Goal: Task Accomplishment & Management: Manage account settings

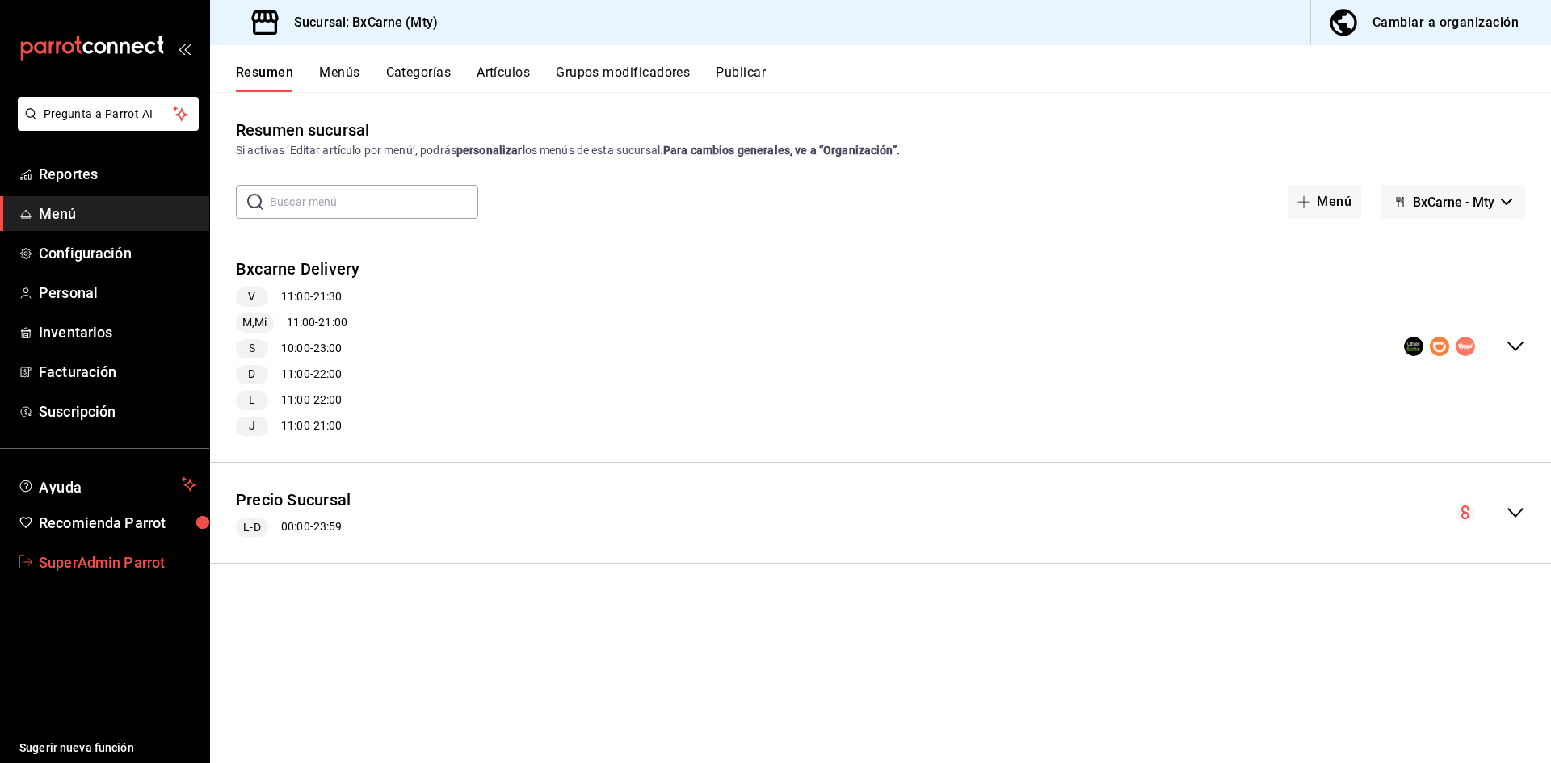
click at [126, 567] on span "SuperAdmin Parrot" at bounding box center [117, 563] width 157 height 22
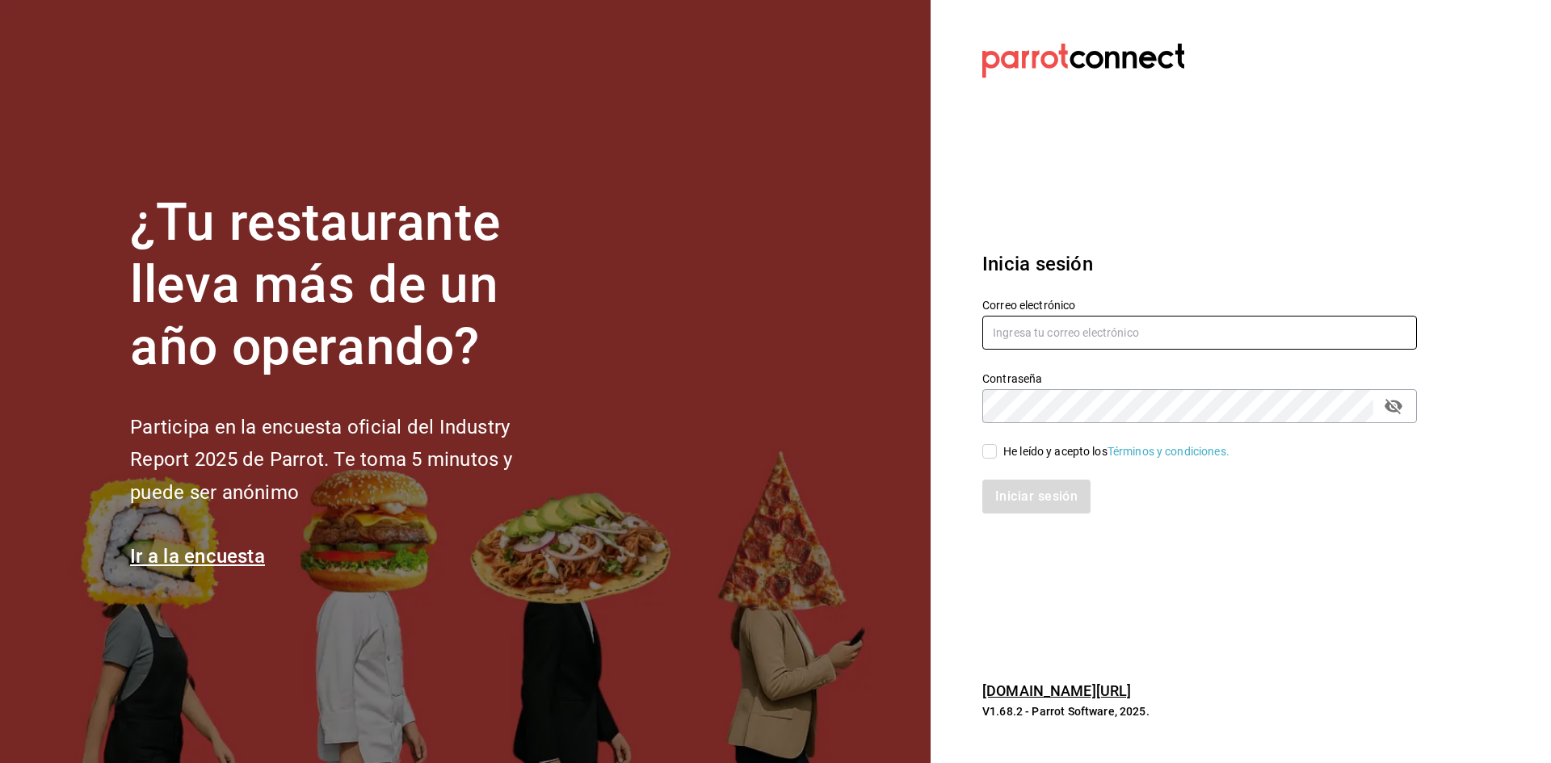
click at [1183, 348] on input "text" at bounding box center [1199, 333] width 435 height 34
type input "[EMAIL_ADDRESS][DOMAIN_NAME]"
click at [992, 449] on input "He leído y acepto los Términos y condiciones." at bounding box center [989, 451] width 15 height 15
checkbox input "true"
click at [1017, 497] on button "Iniciar sesión" at bounding box center [1037, 497] width 110 height 34
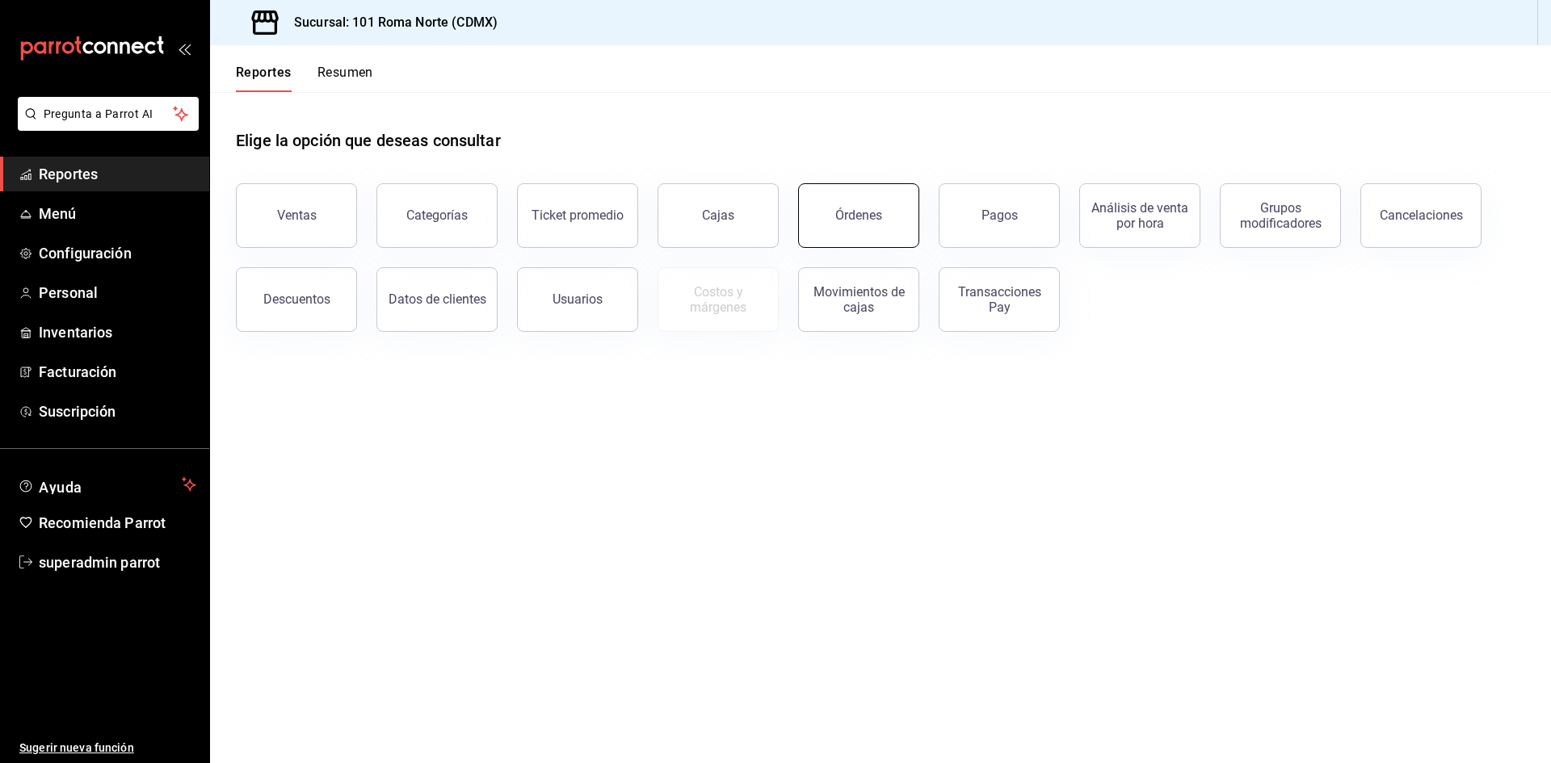
click at [870, 224] on button "Órdenes" at bounding box center [858, 215] width 121 height 65
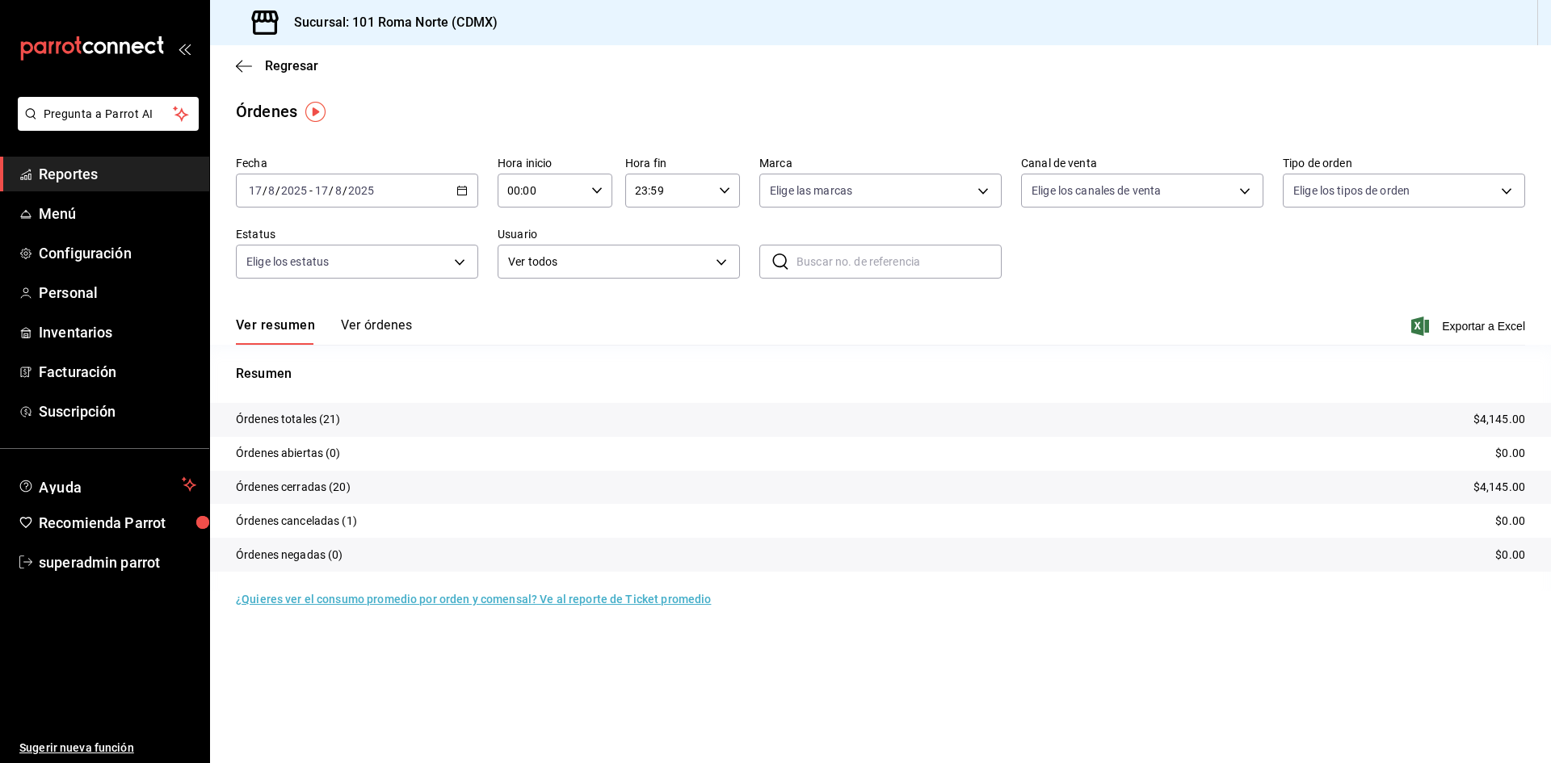
click at [367, 323] on button "Ver órdenes" at bounding box center [376, 330] width 71 height 27
